Goal: Task Accomplishment & Management: Use online tool/utility

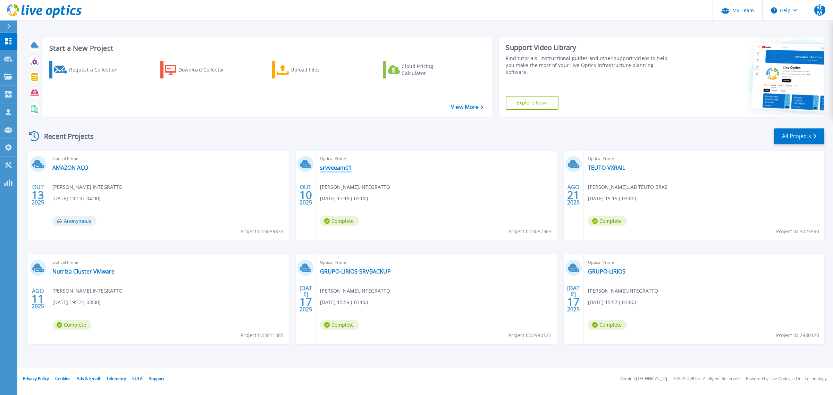
click at [339, 168] on link "srvveeam01" at bounding box center [336, 167] width 32 height 7
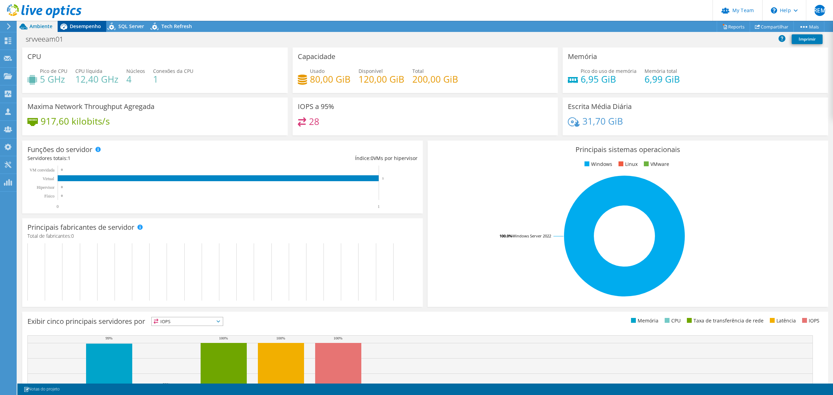
click at [92, 25] on span "Desempenho" at bounding box center [85, 26] width 31 height 7
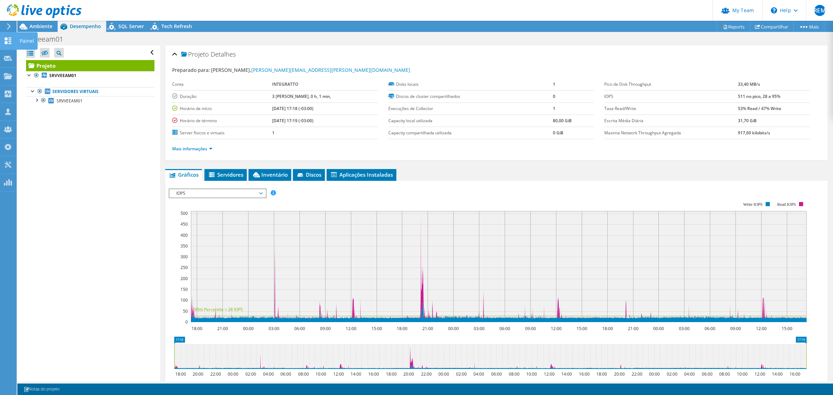
click at [6, 39] on use at bounding box center [8, 40] width 7 height 7
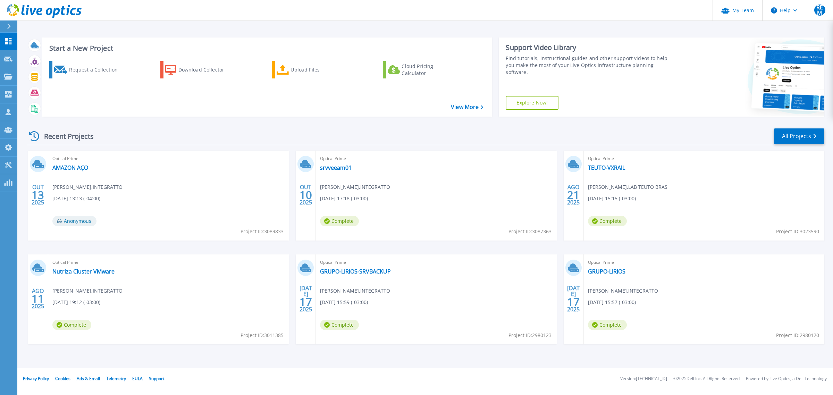
click at [440, 173] on div "Optical Prime srvveeam01 Rodrigo Elias Mesquita , INTEGRATTO 10/10/2025, 17:18 …" at bounding box center [436, 196] width 241 height 90
click at [7, 73] on link "Projects Projects" at bounding box center [8, 77] width 17 height 18
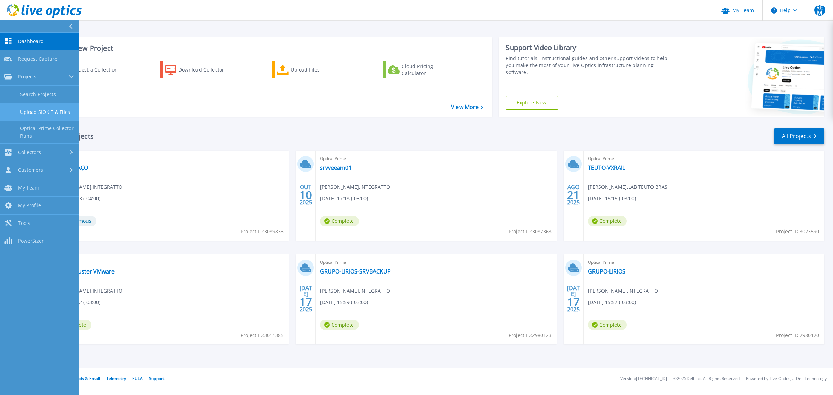
click at [63, 111] on link "Upload SIOKIT & Files" at bounding box center [39, 112] width 79 height 18
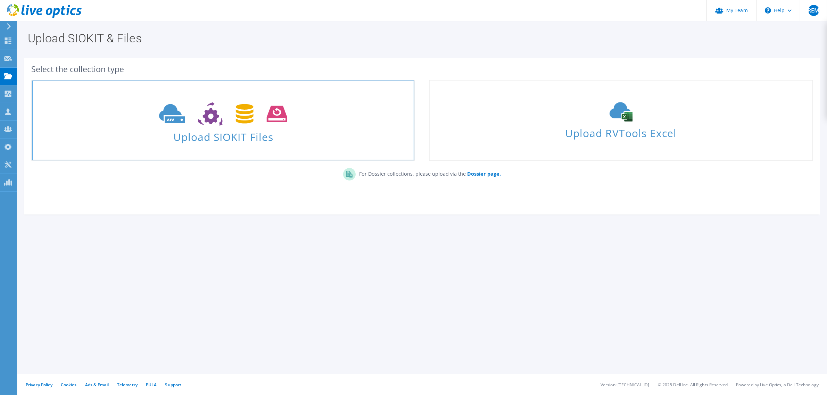
click at [224, 144] on link "Upload SIOKIT Files" at bounding box center [223, 120] width 384 height 81
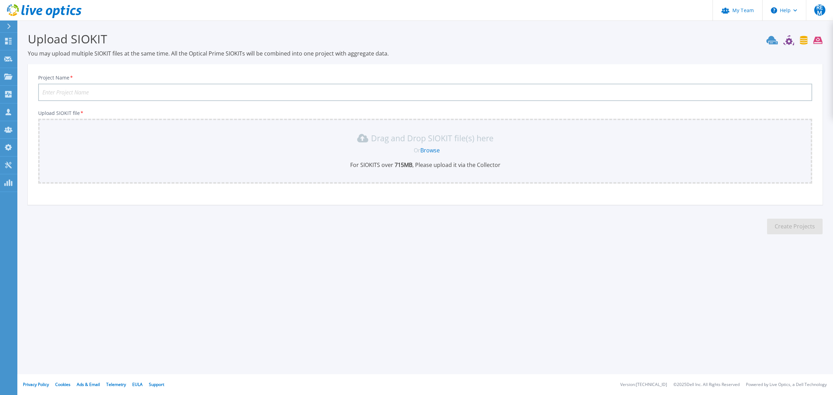
click at [436, 150] on link "Browse" at bounding box center [429, 151] width 19 height 8
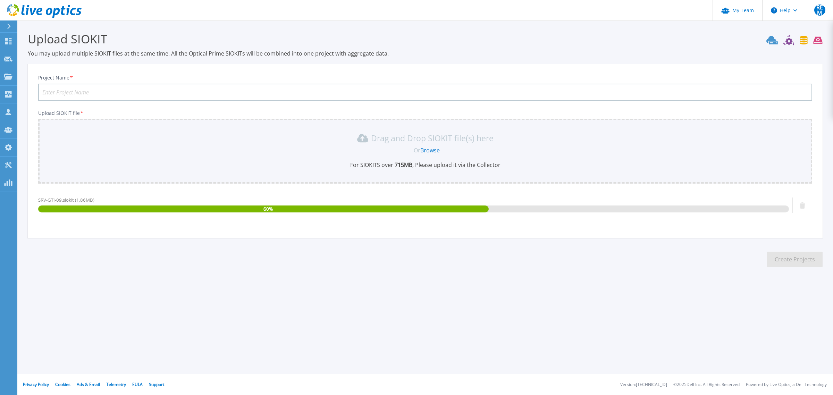
click at [138, 91] on input "Project Name *" at bounding box center [425, 92] width 774 height 17
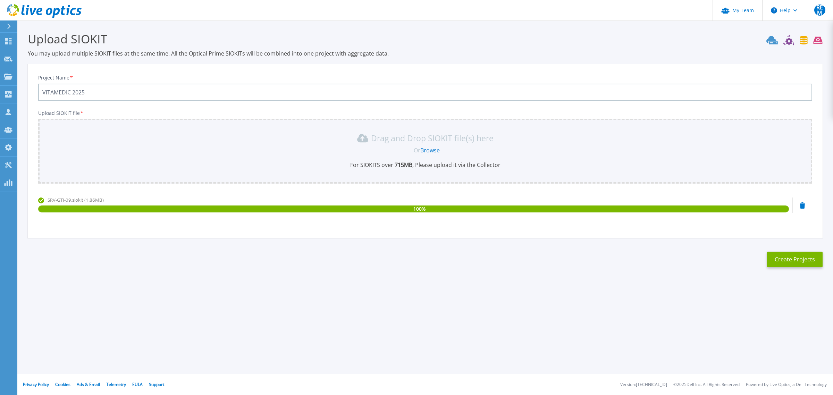
click at [73, 90] on input "VITAMEDIC 2025" at bounding box center [425, 92] width 774 height 17
type input "VITAMEDIC OUT 2025"
click at [800, 254] on button "Create Projects" at bounding box center [795, 260] width 56 height 16
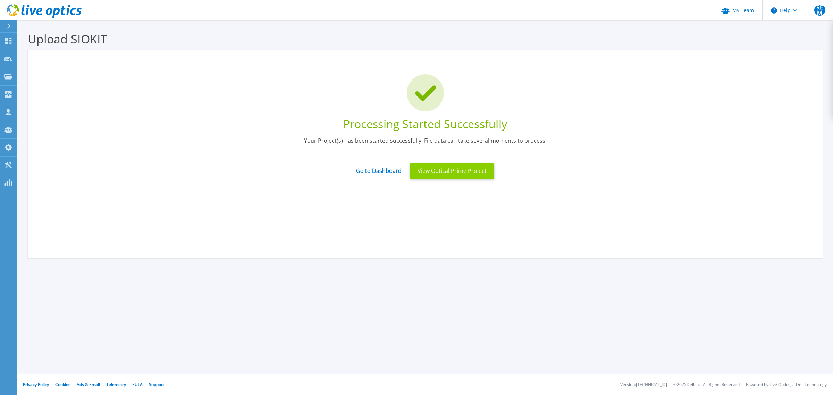
click at [449, 174] on button "View Optical Prime Project" at bounding box center [452, 171] width 84 height 16
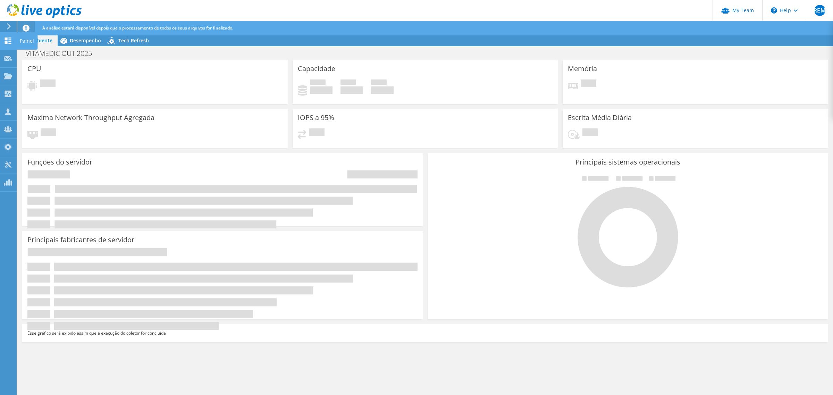
click at [11, 39] on icon at bounding box center [8, 40] width 8 height 7
